Goal: Transaction & Acquisition: Purchase product/service

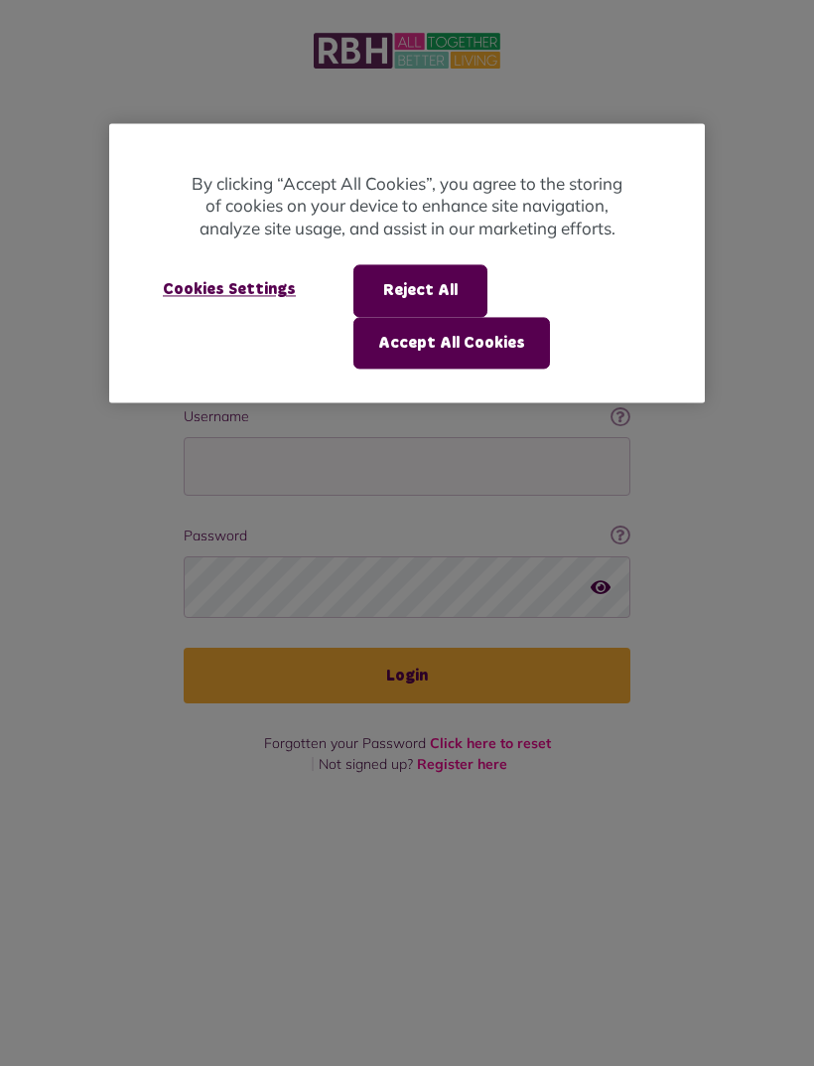
click at [471, 287] on button "Reject All" at bounding box center [421, 291] width 134 height 52
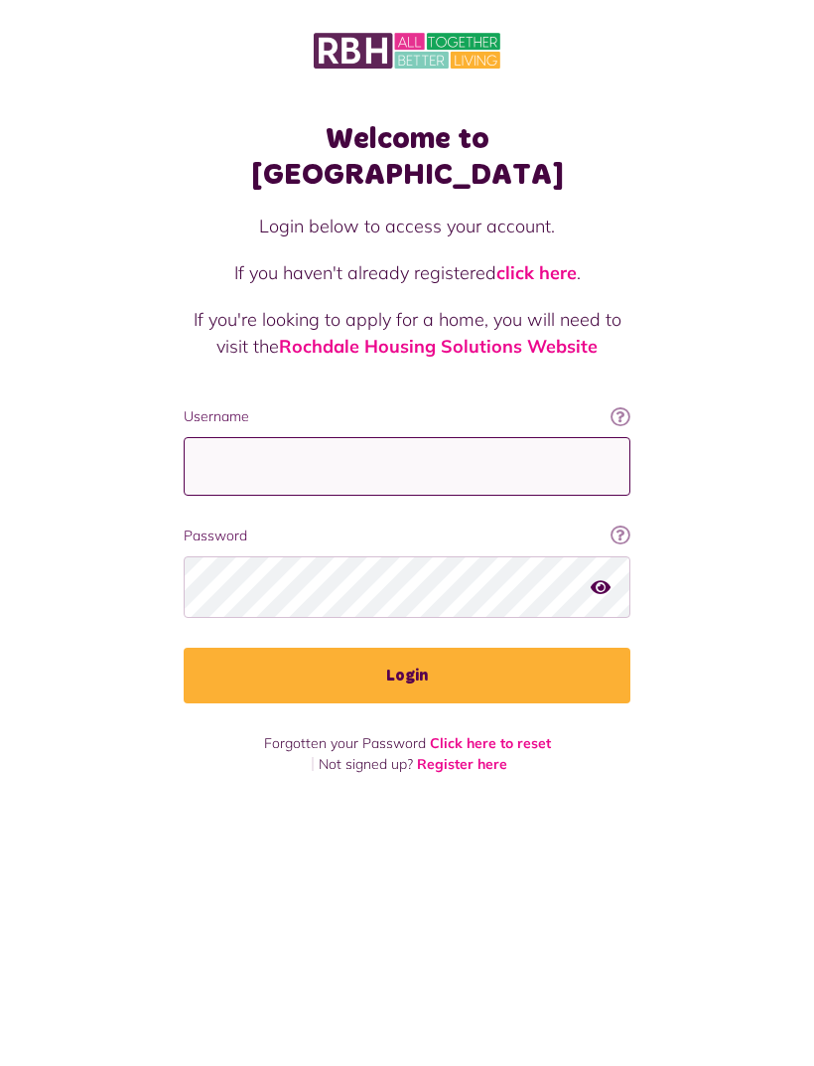
click at [459, 437] on input "Username" at bounding box center [407, 466] width 447 height 59
type input "**********"
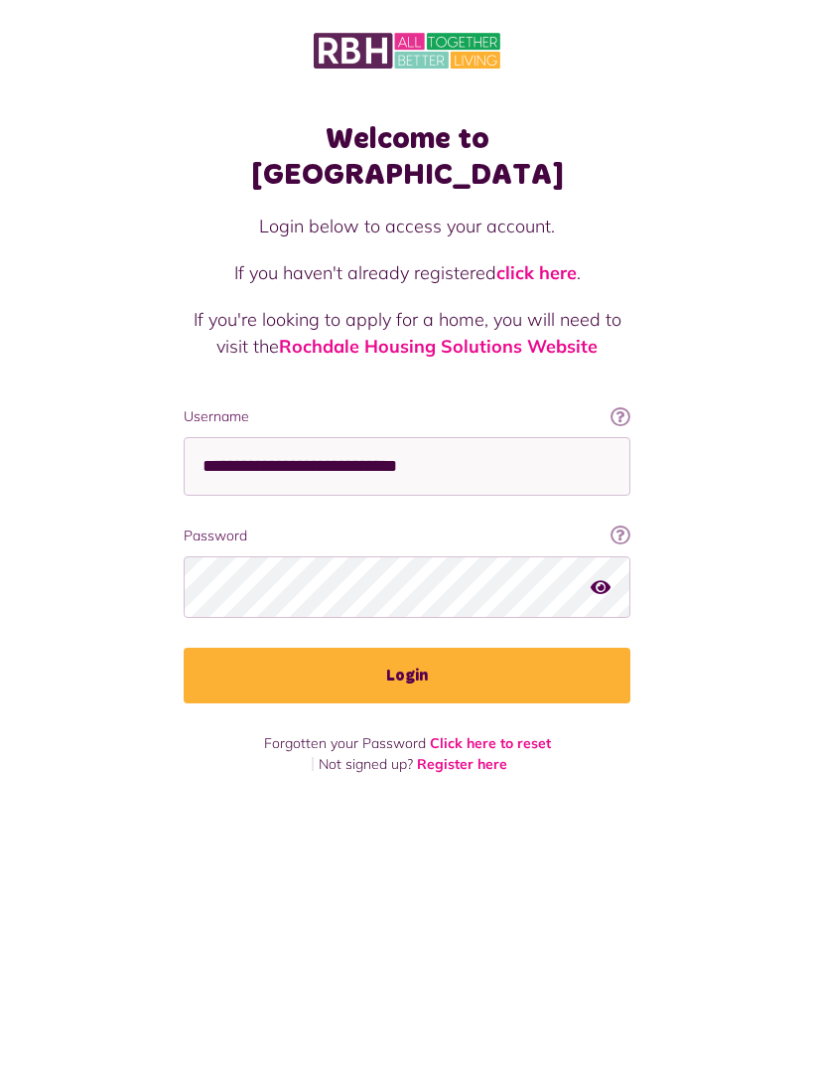
click at [601, 577] on icon "button" at bounding box center [601, 586] width 20 height 18
click at [561, 648] on button "Login" at bounding box center [407, 676] width 447 height 56
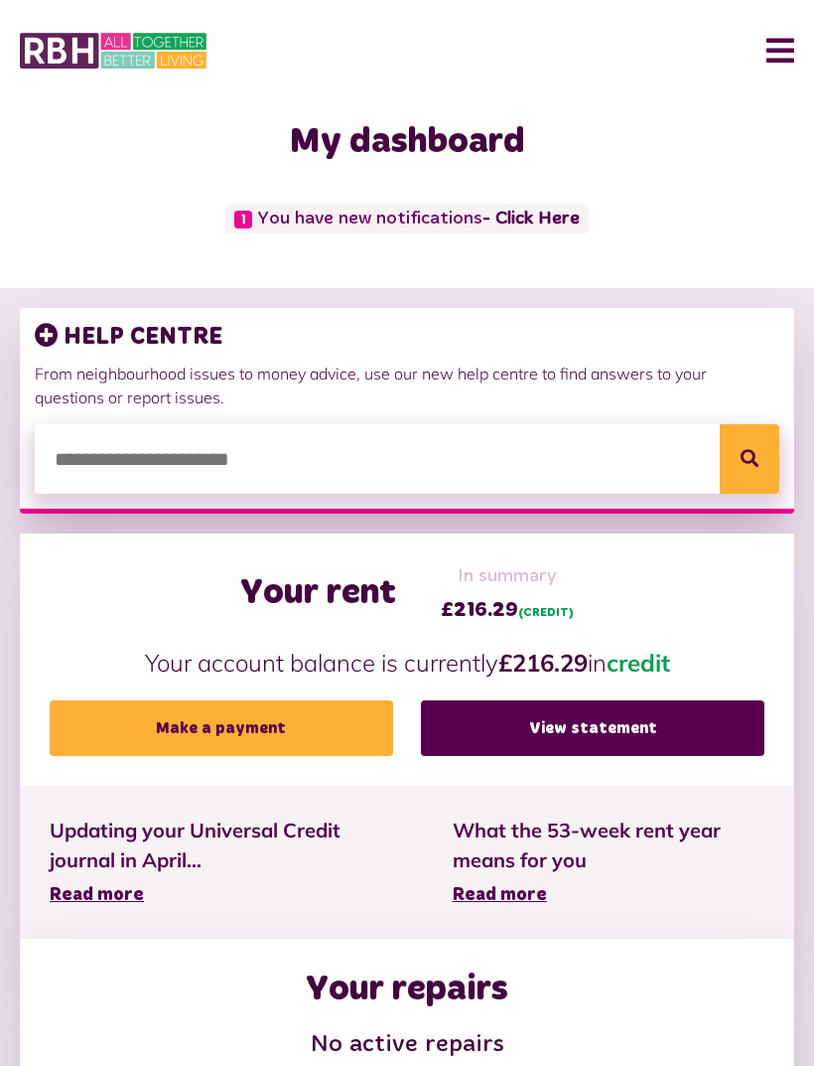
click at [344, 728] on link "Make a payment" at bounding box center [222, 728] width 344 height 56
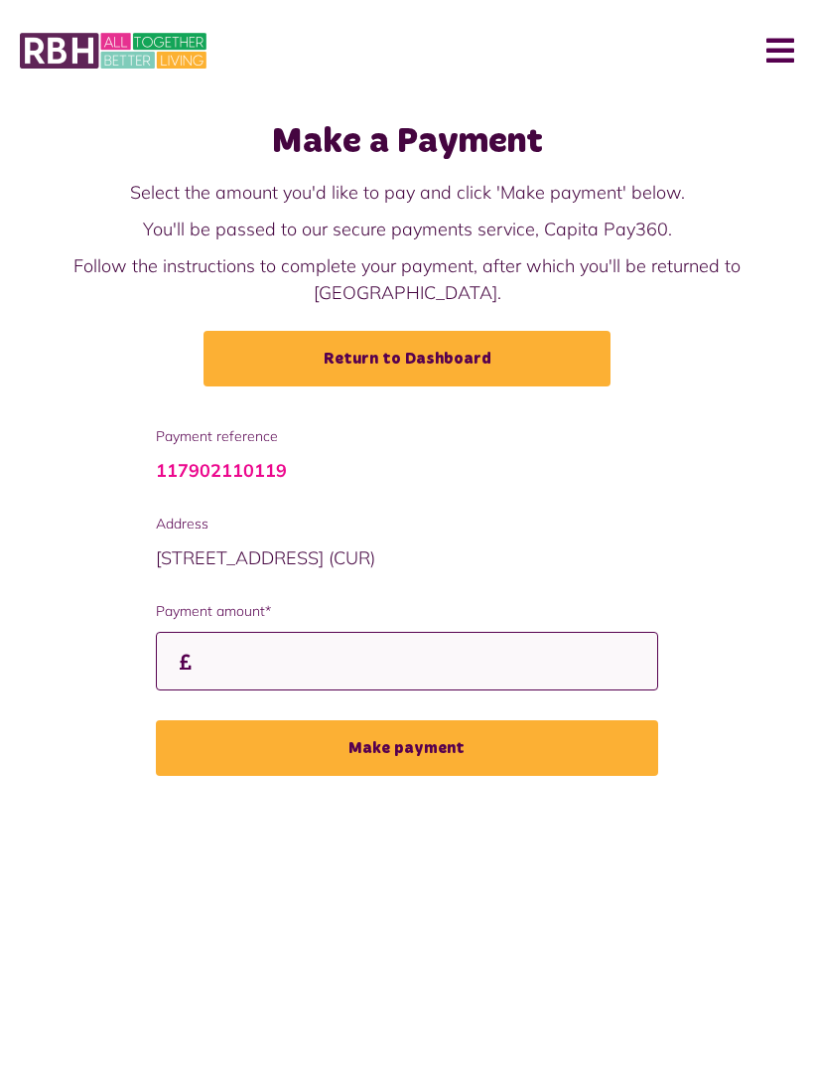
click at [575, 651] on input "Payment amount*" at bounding box center [408, 661] width 504 height 59
type input "***"
click at [766, 566] on div "Payment reference 117902110119 Address 211 Hill Top Drive OL11 2DY (CUR) Paymen…" at bounding box center [407, 615] width 814 height 379
click at [539, 721] on button "Make payment" at bounding box center [408, 748] width 504 height 56
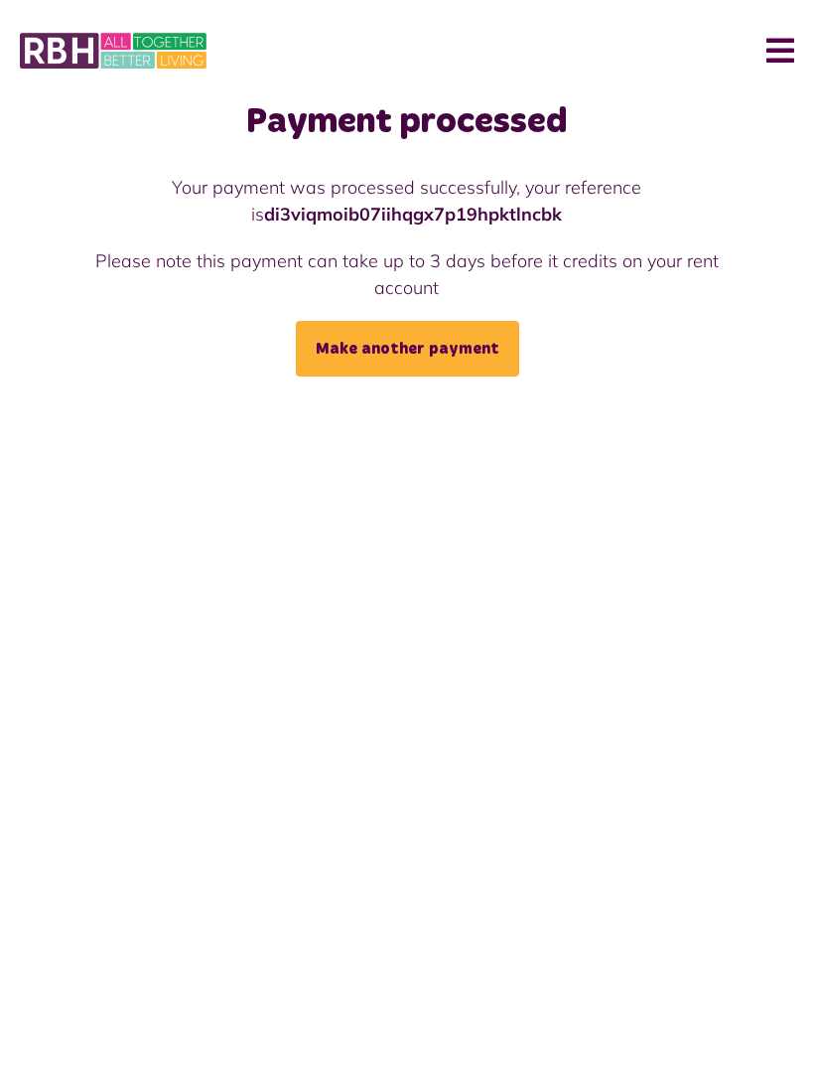
click at [92, 48] on img at bounding box center [113, 51] width 187 height 42
